Goal: Task Accomplishment & Management: Use online tool/utility

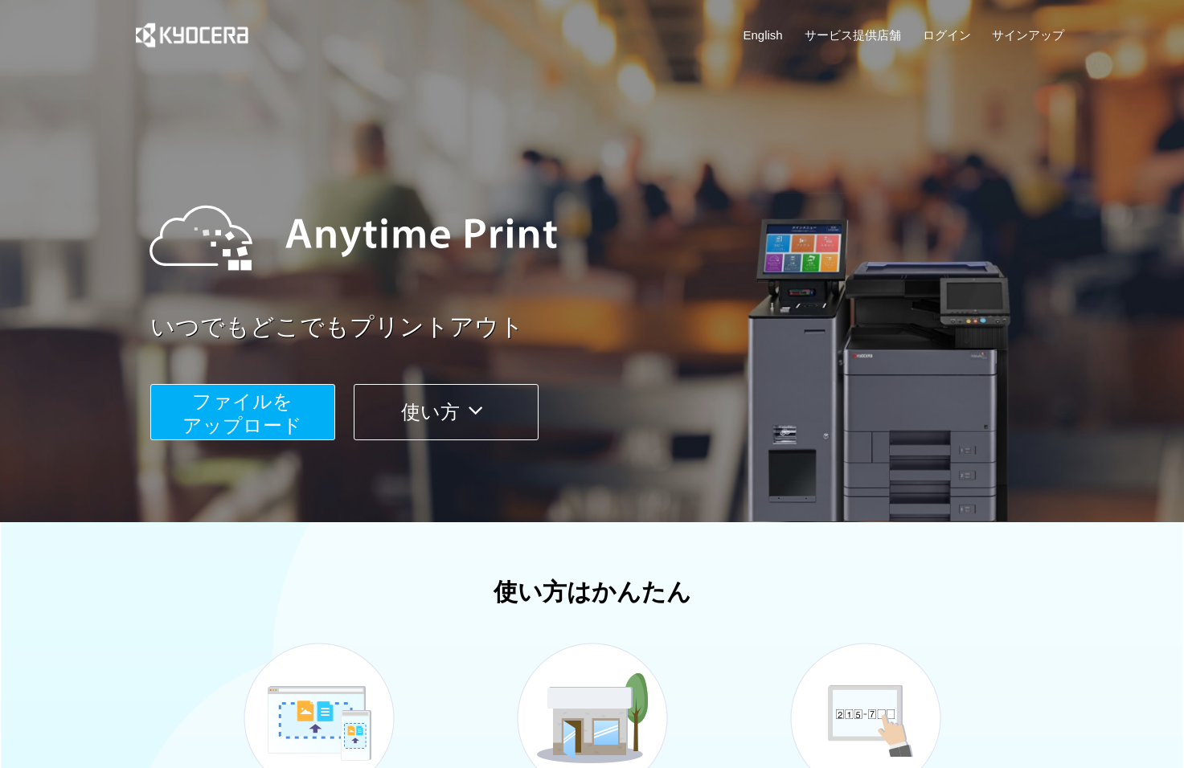
click at [276, 412] on button "ファイルを ​​アップロード" at bounding box center [242, 412] width 185 height 56
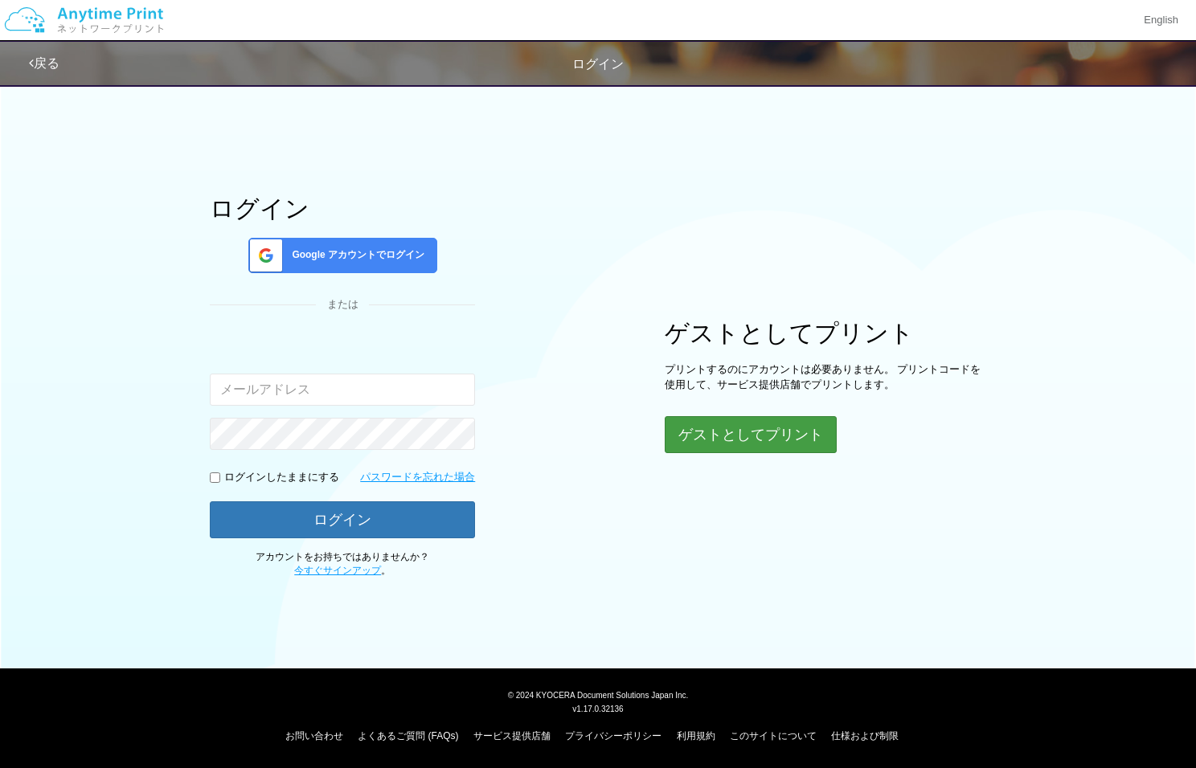
click at [707, 428] on button "ゲストとしてプリント" at bounding box center [751, 434] width 172 height 37
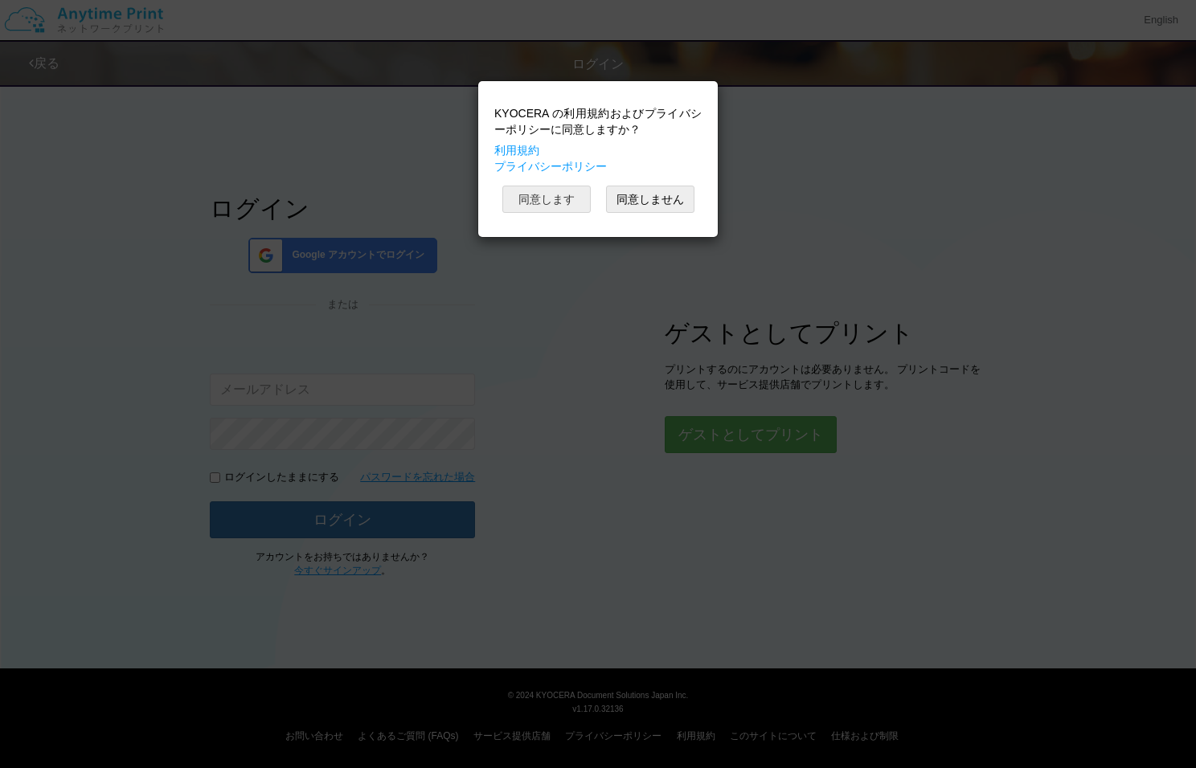
click at [561, 203] on button "同意します" at bounding box center [546, 199] width 88 height 27
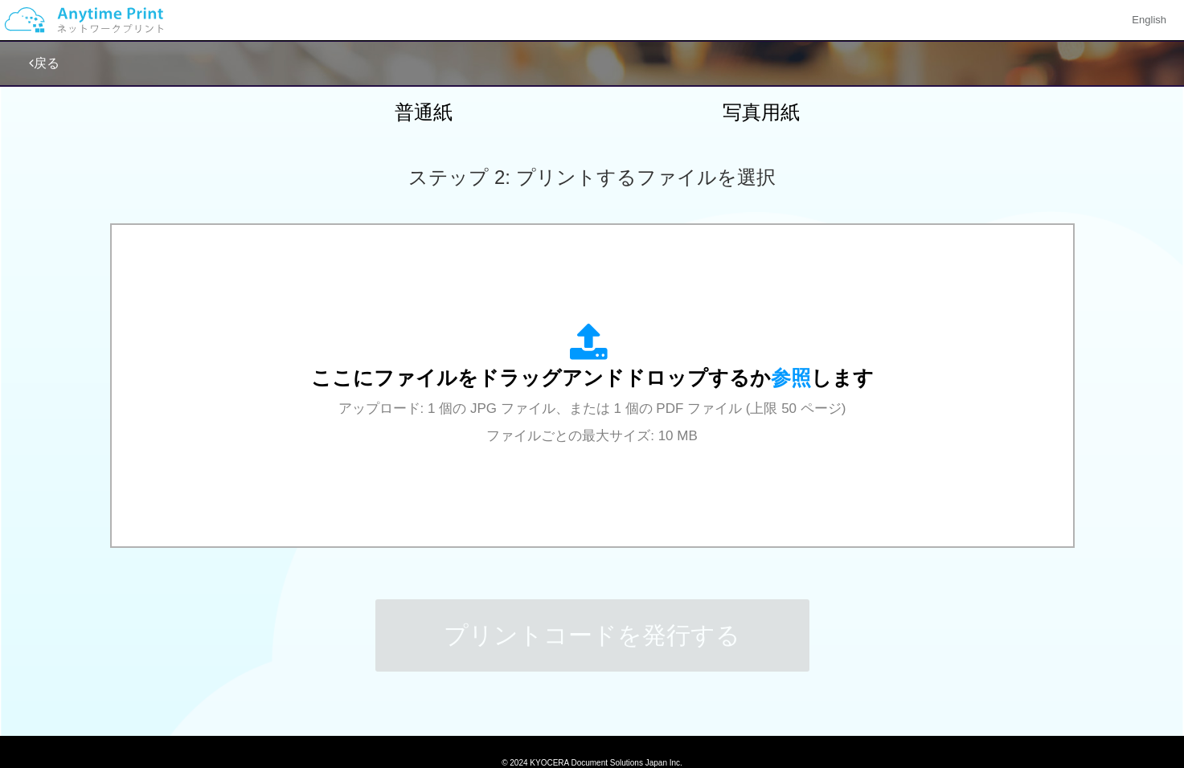
scroll to position [397, 0]
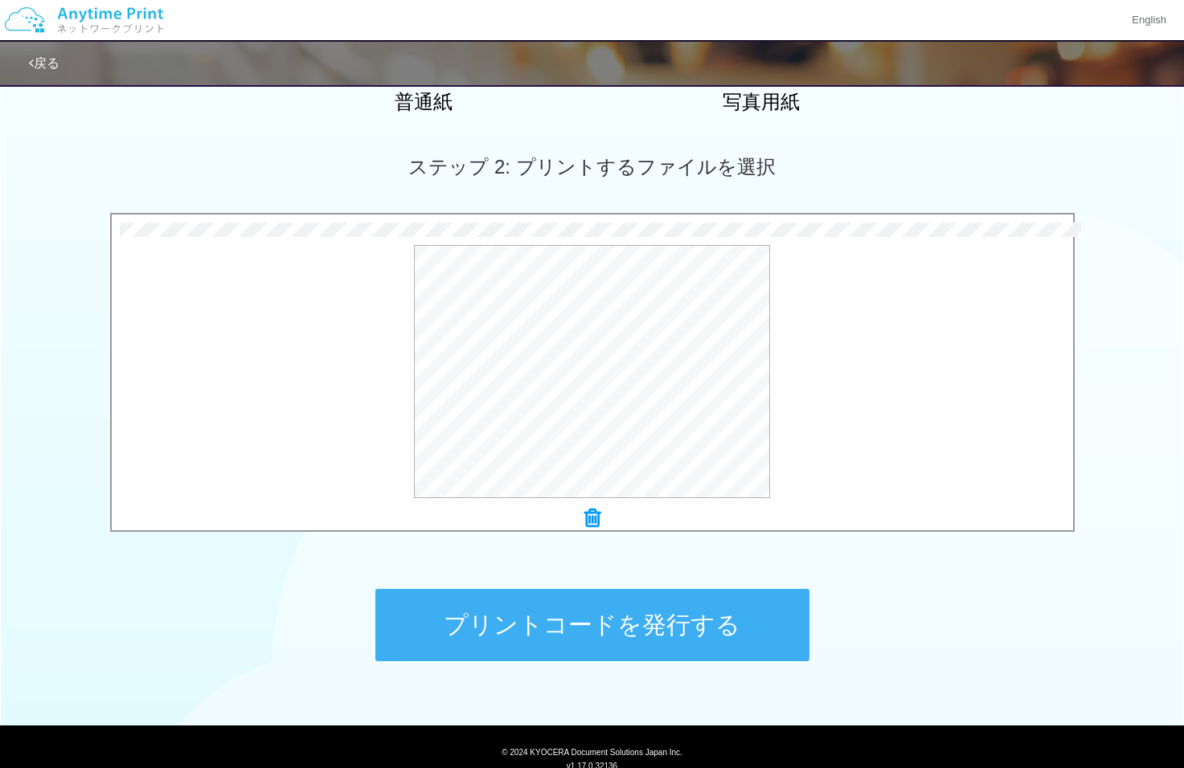
click at [574, 622] on button "プリントコードを発行する" at bounding box center [592, 625] width 434 height 72
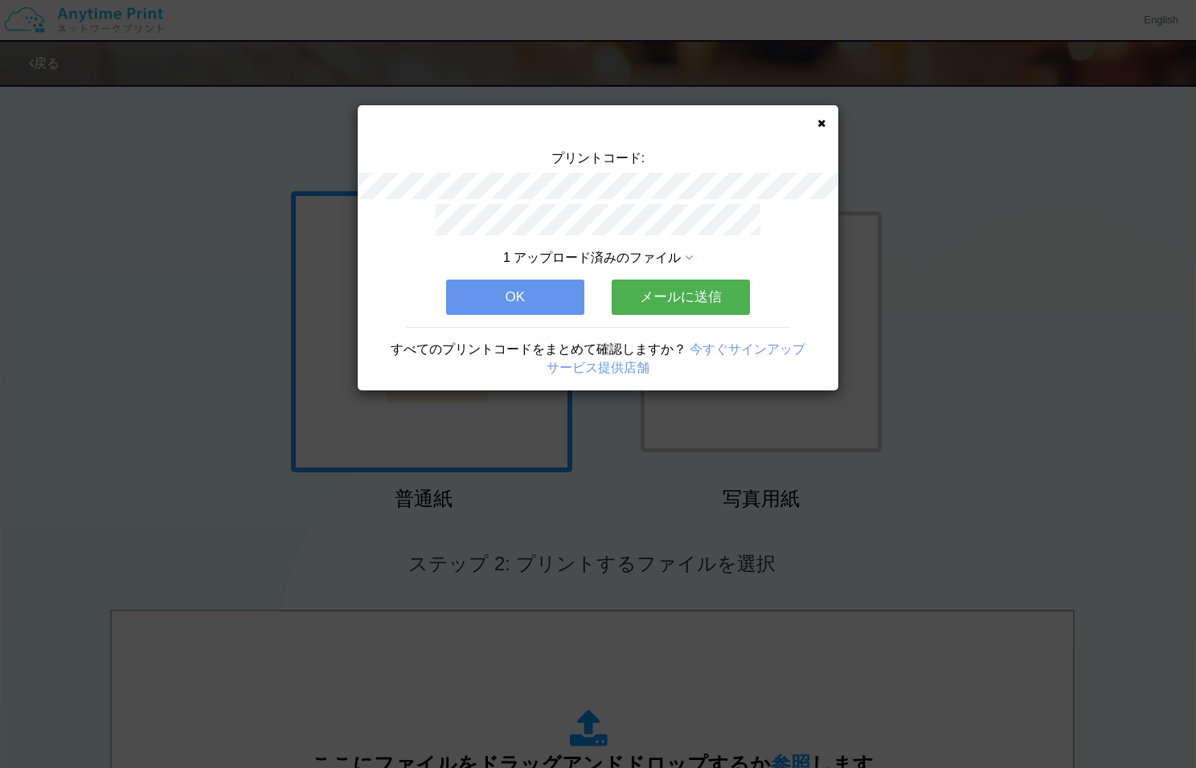
click at [625, 366] on link "サービス提供店舗" at bounding box center [597, 368] width 103 height 14
click at [818, 131] on div "プリントコード: 1 アップロード済みのファイル OK メールに送信 すべてのプリントコードをまとめて確認しますか？ 今すぐサインアップ サービス提供店舗" at bounding box center [598, 247] width 481 height 285
click at [820, 121] on icon at bounding box center [821, 123] width 8 height 10
